Goal: Obtain resource: Obtain resource

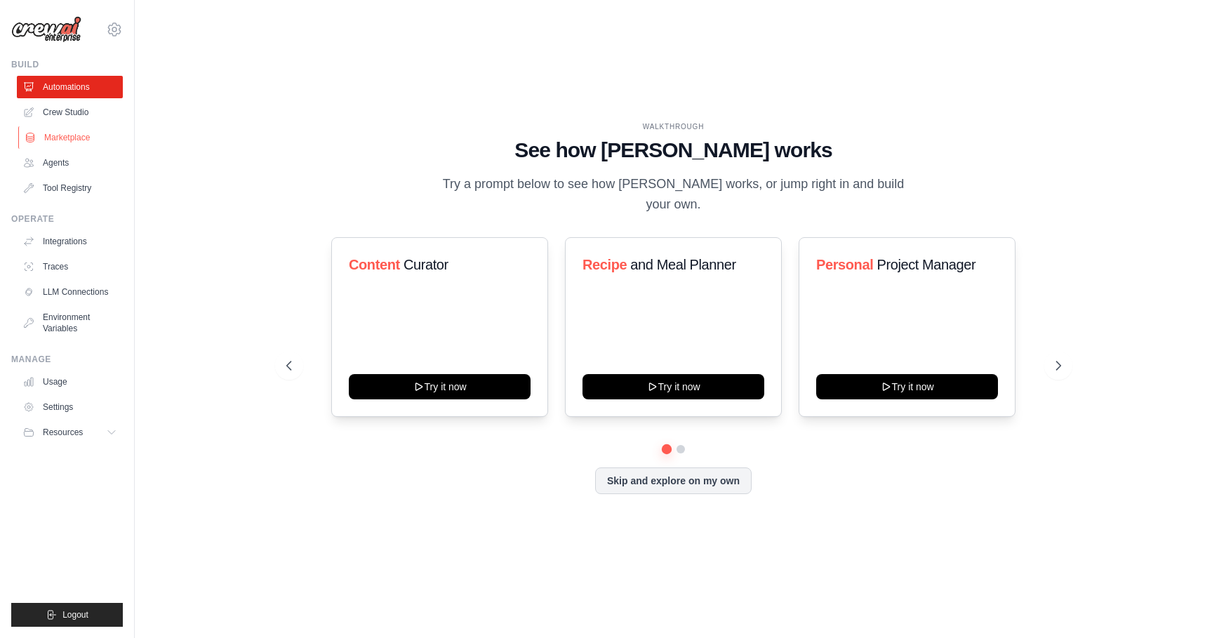
click at [76, 135] on link "Marketplace" at bounding box center [71, 137] width 106 height 22
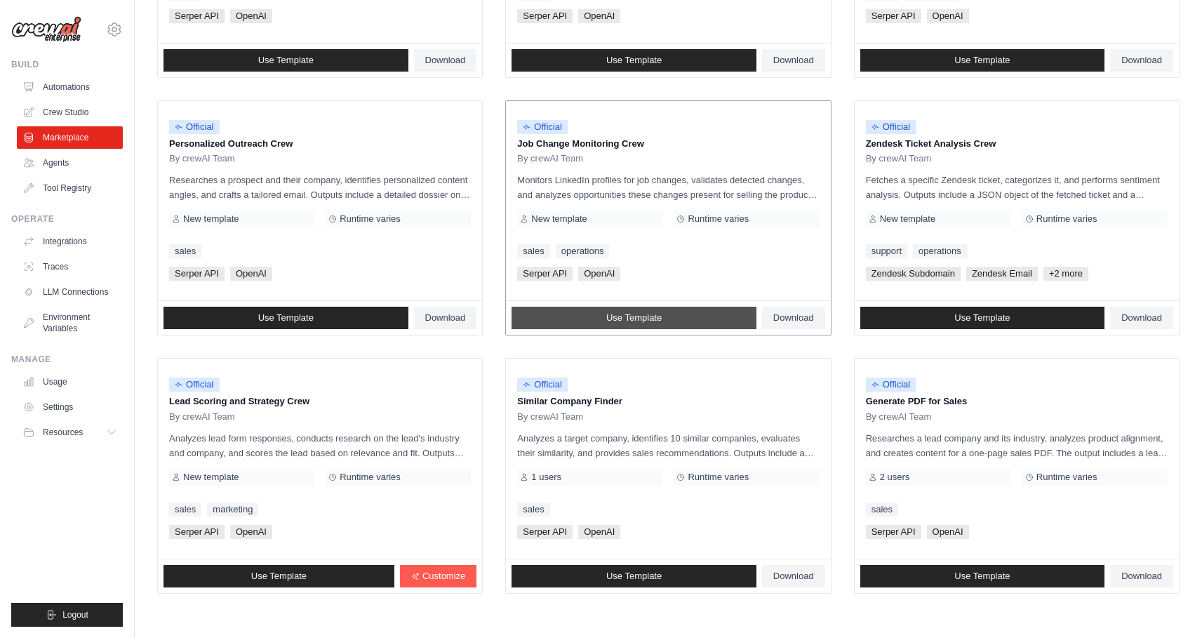
scroll to position [660, 0]
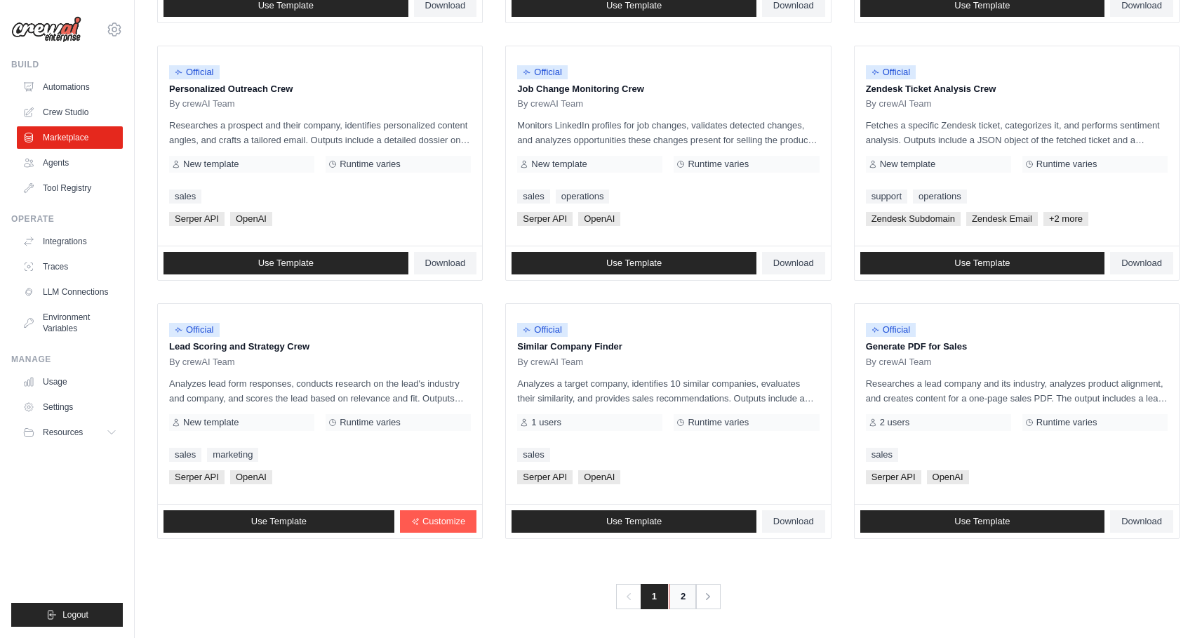
click at [690, 590] on link "2" at bounding box center [683, 596] width 28 height 25
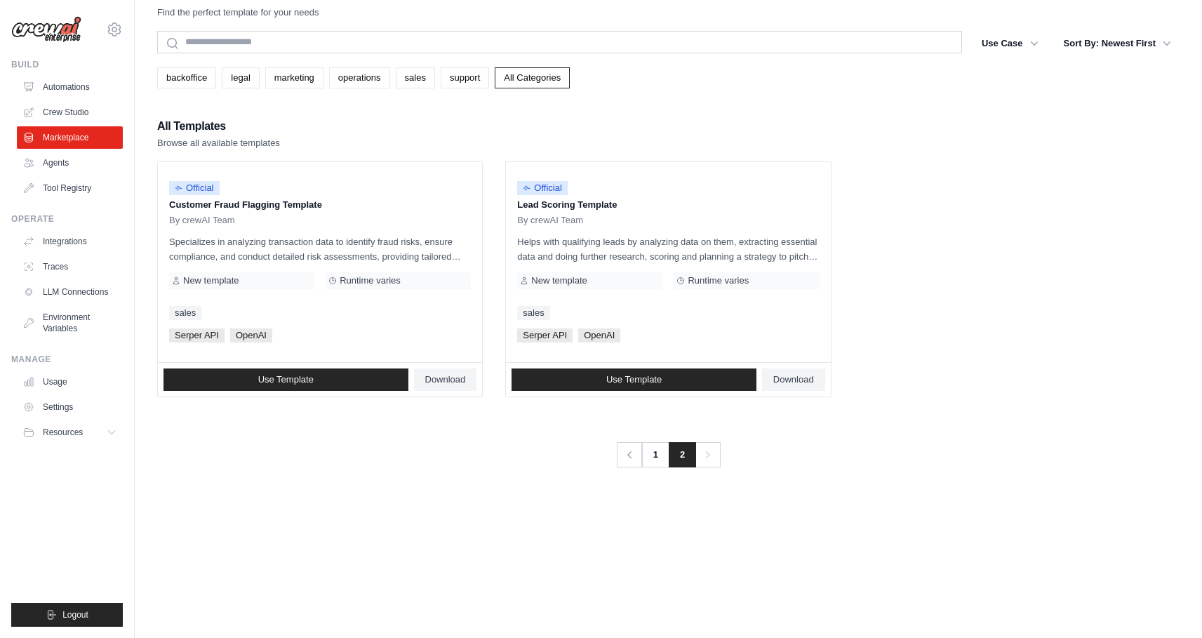
scroll to position [0, 0]
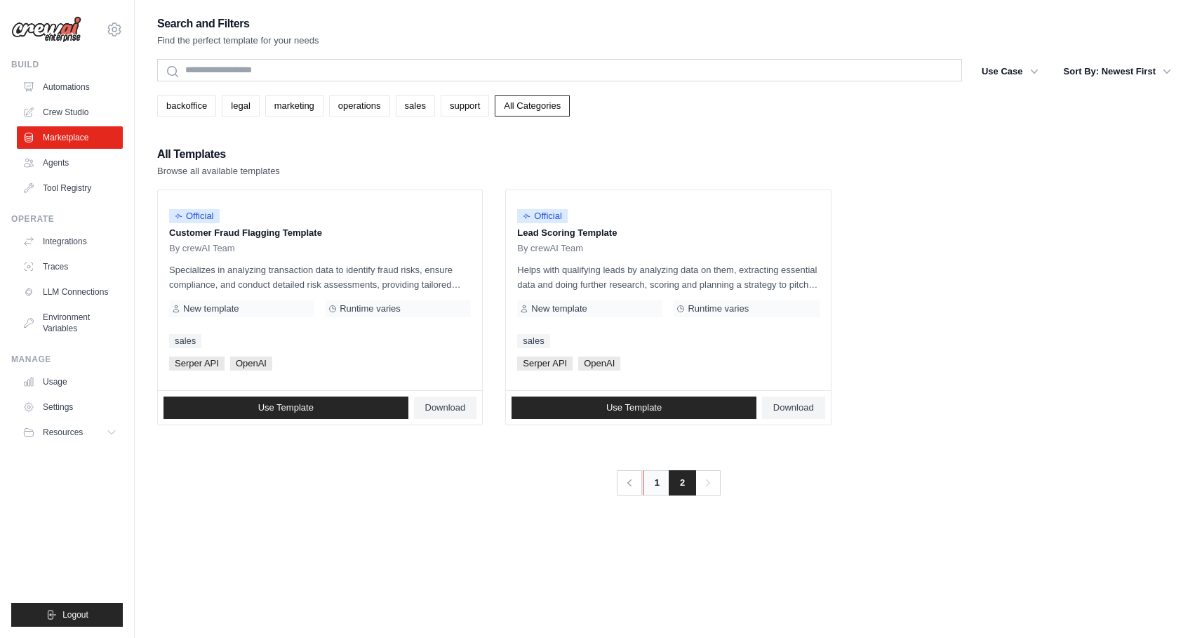
click at [662, 481] on link "1" at bounding box center [657, 482] width 28 height 25
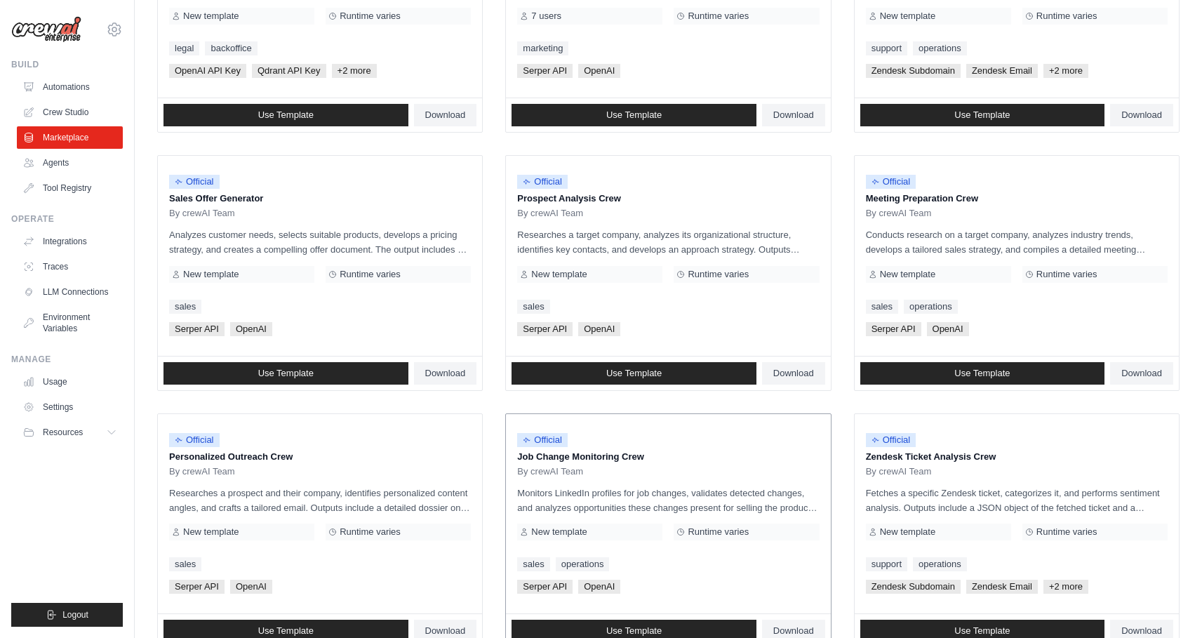
scroll to position [608, 0]
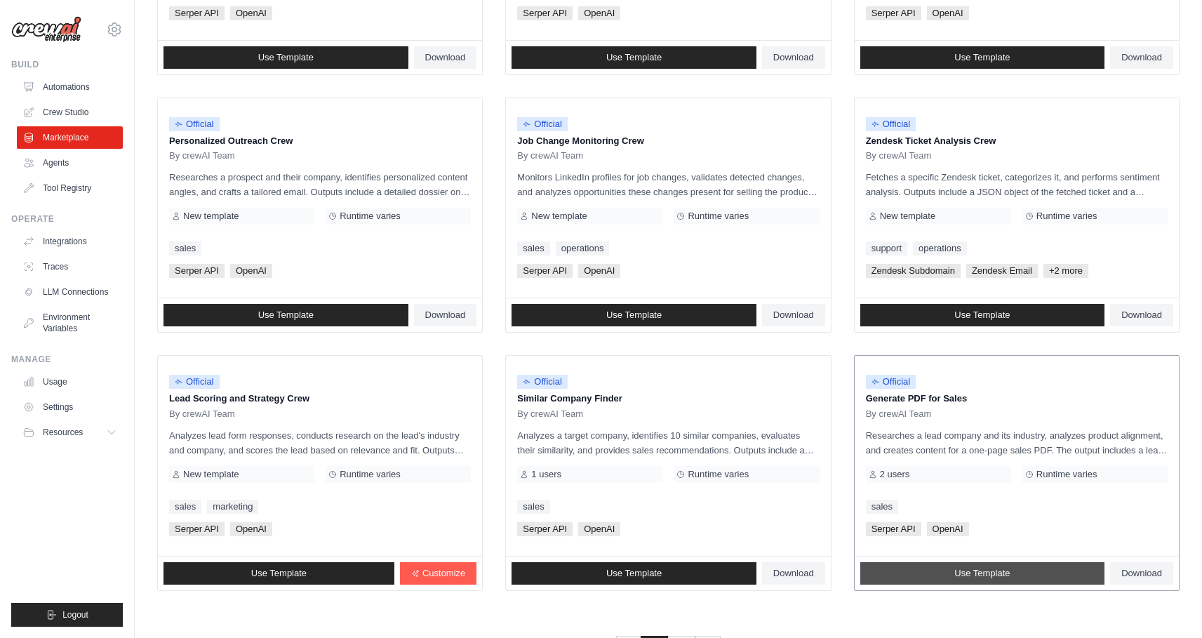
click at [1019, 568] on link "Use Template" at bounding box center [982, 573] width 245 height 22
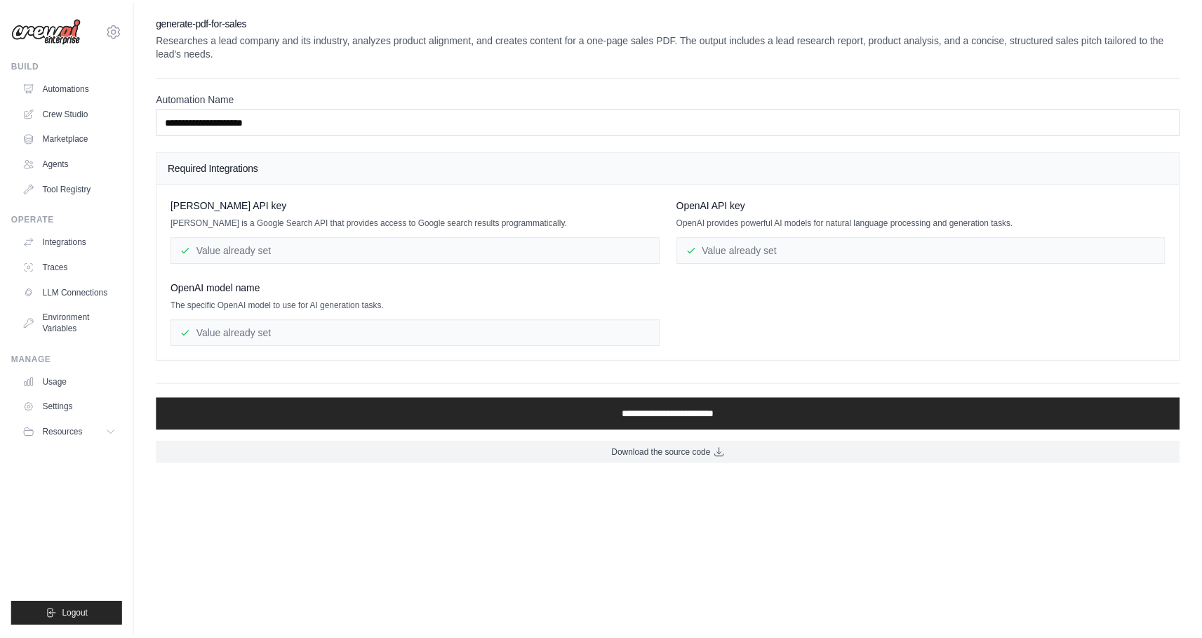
scroll to position [608, 0]
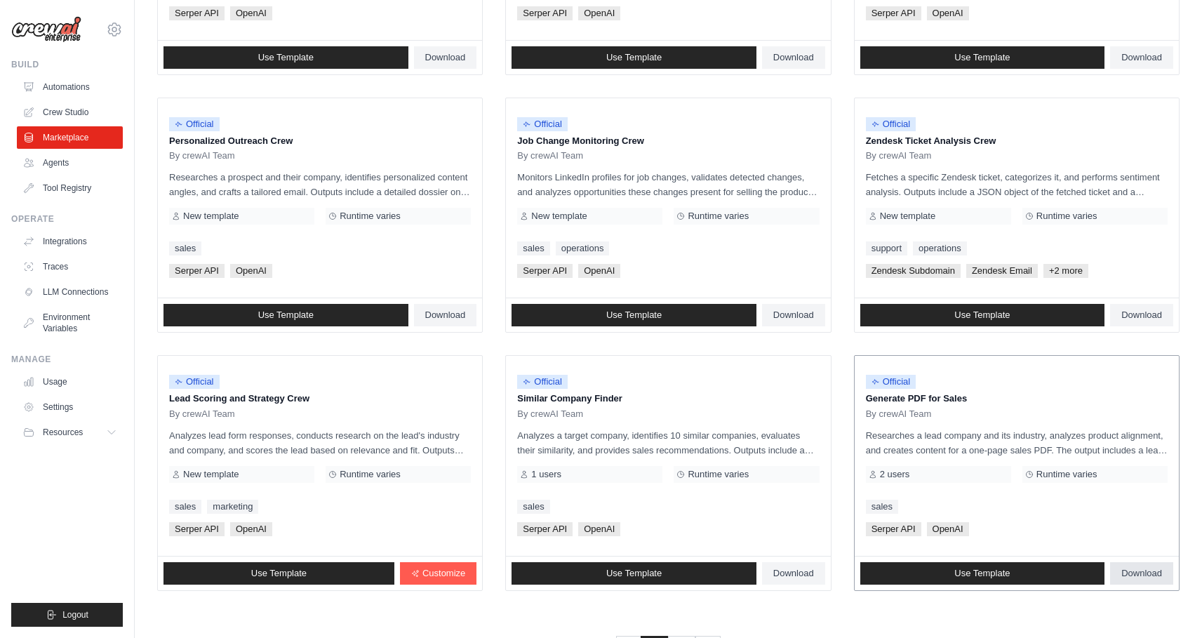
click at [1138, 570] on span "Download" at bounding box center [1141, 573] width 41 height 11
